Goal: Task Accomplishment & Management: Use online tool/utility

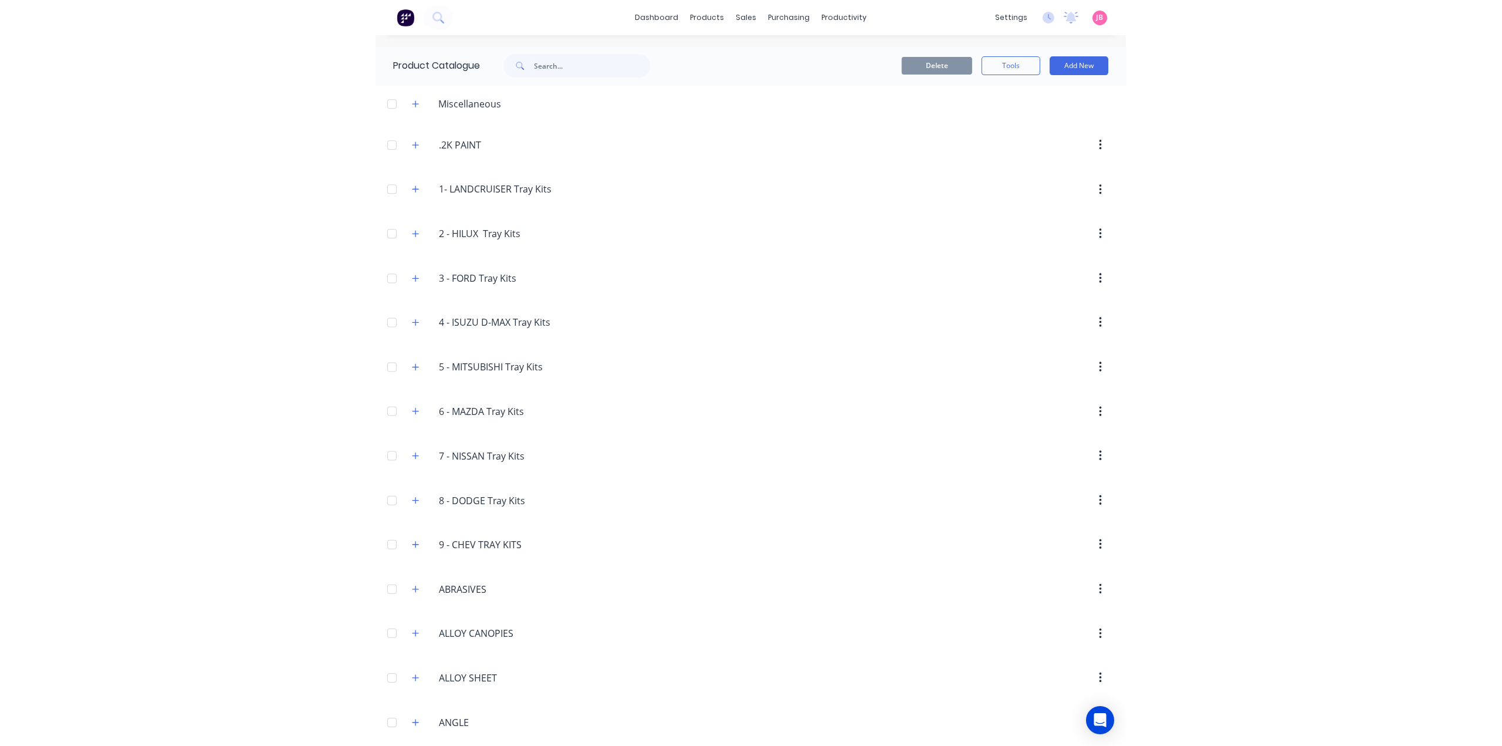
scroll to position [651, 0]
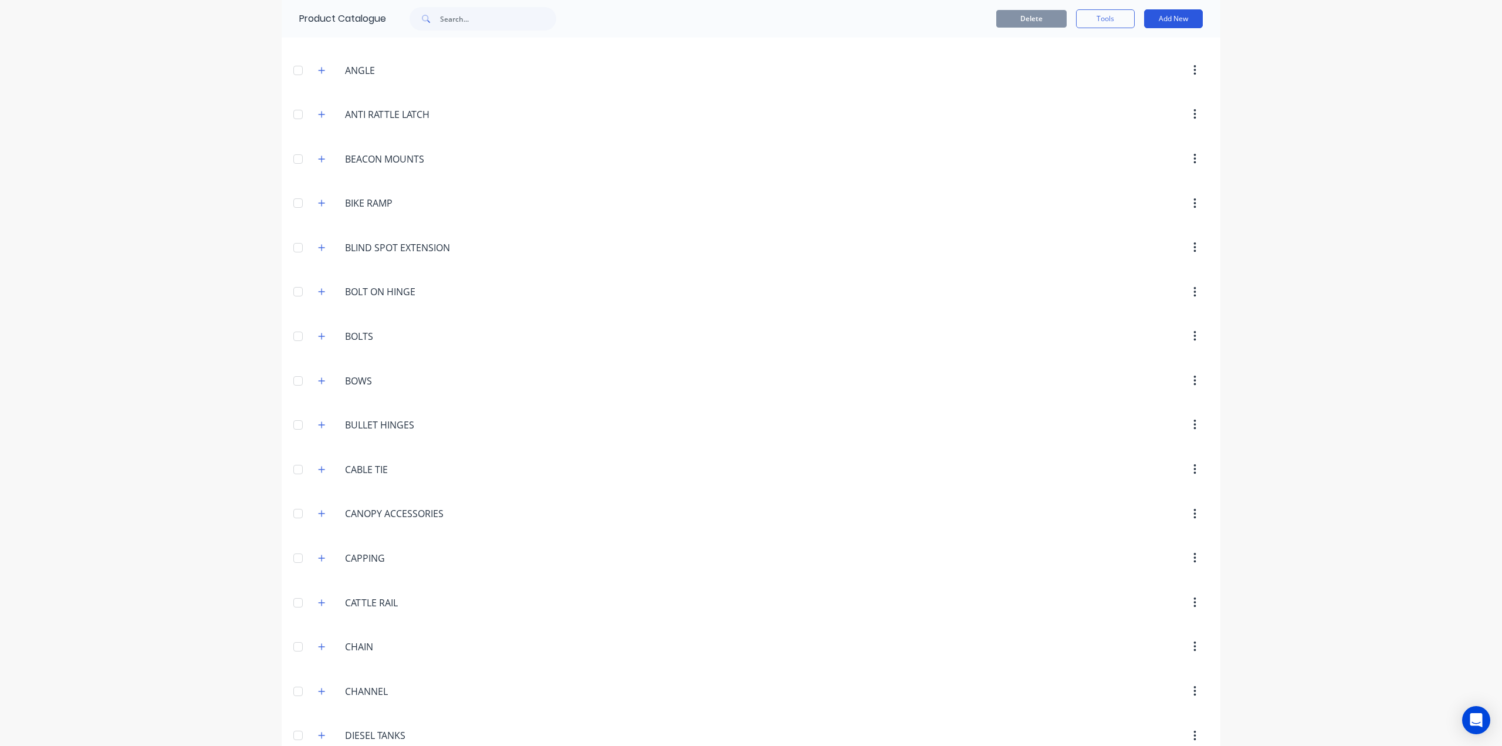
click at [749, 18] on button "Add New" at bounding box center [1173, 18] width 59 height 19
click at [749, 48] on div "Category" at bounding box center [1147, 48] width 90 height 17
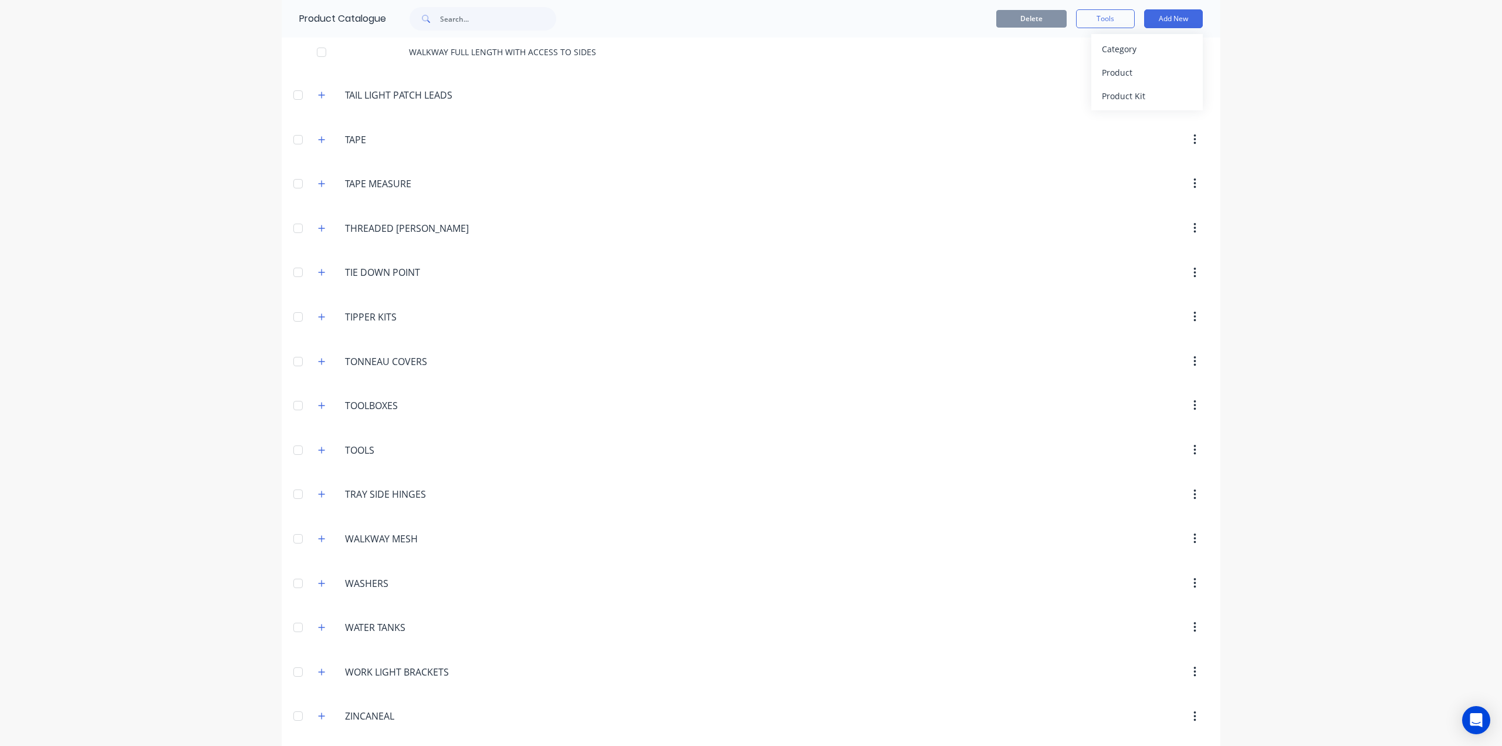
type input "g"
type input "GAS SALES"
click at [701, 661] on div at bounding box center [850, 671] width 716 height 21
click at [400, 738] on header "GAS SALES" at bounding box center [751, 758] width 939 height 40
click at [366, 744] on input "GAS SALES" at bounding box center [365, 758] width 133 height 17
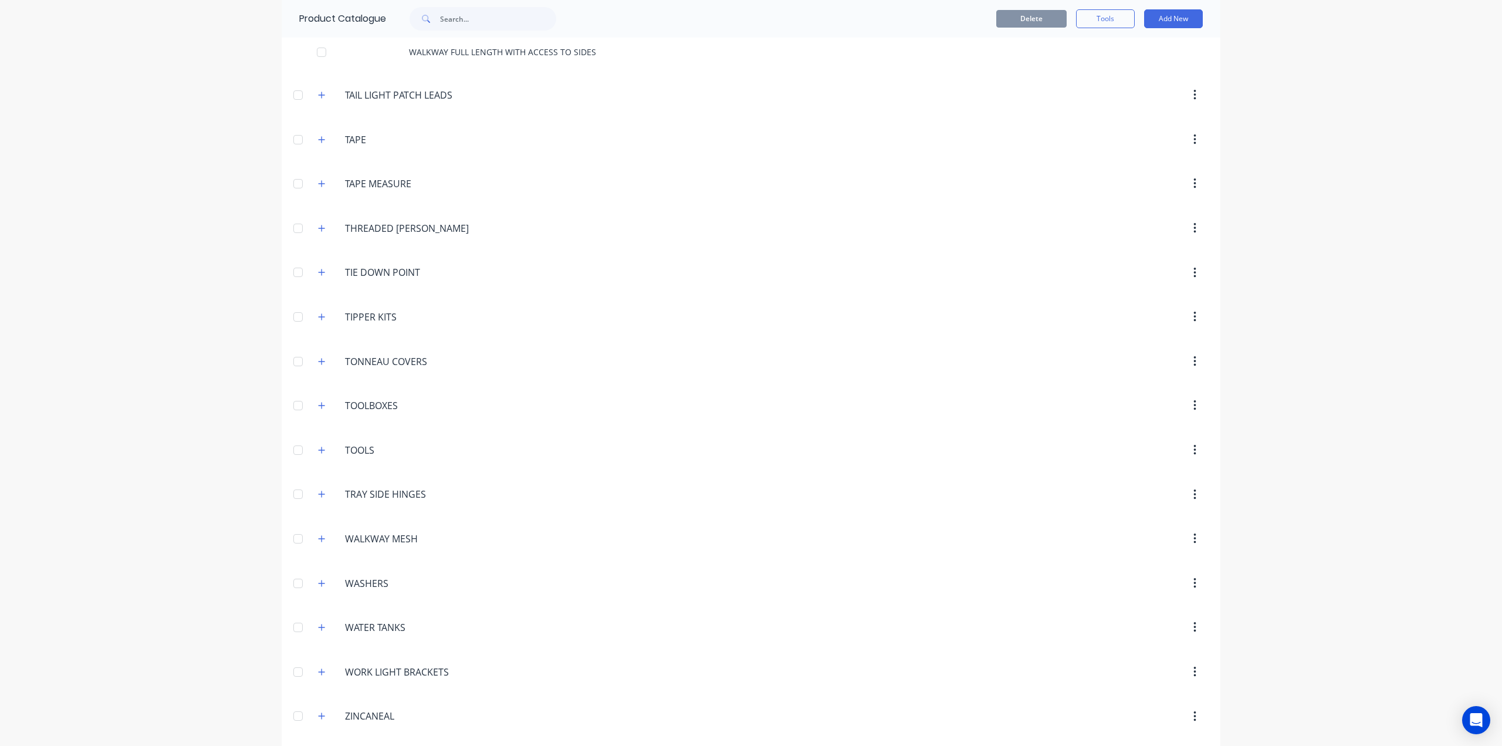
click at [749, 573] on div at bounding box center [850, 583] width 716 height 21
click at [749, 16] on button "Add New" at bounding box center [1173, 18] width 59 height 19
click at [749, 97] on div "Product Kit" at bounding box center [1147, 95] width 90 height 17
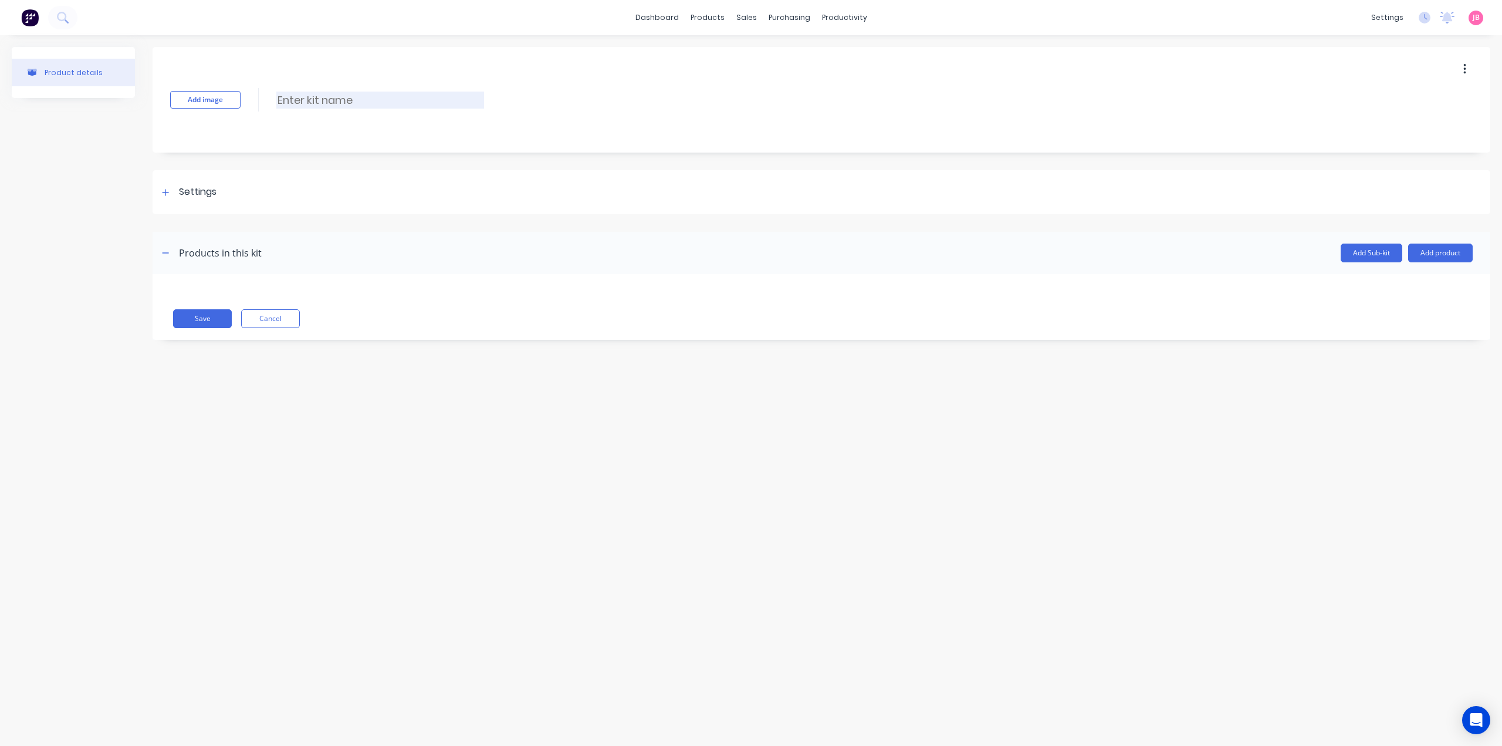
click at [286, 94] on input at bounding box center [380, 100] width 208 height 17
